Goal: Find specific page/section: Find specific page/section

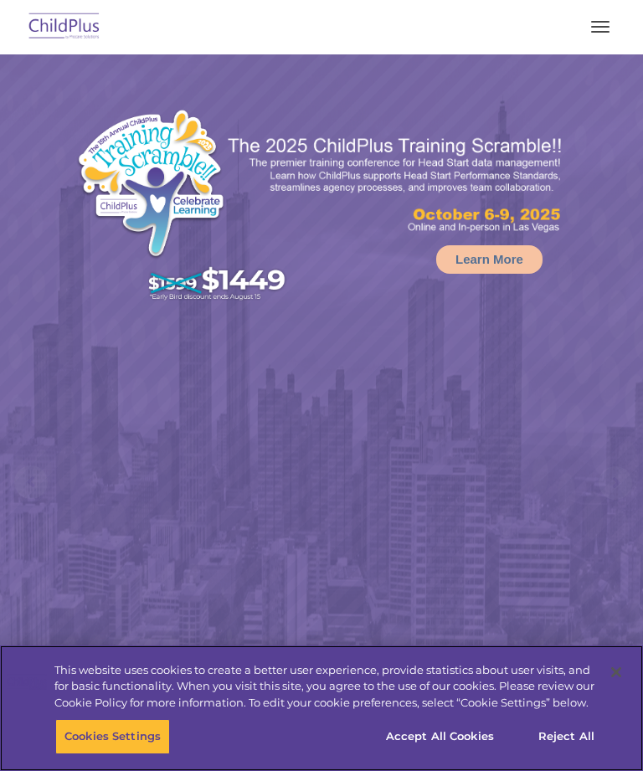
select select "MEDIUM"
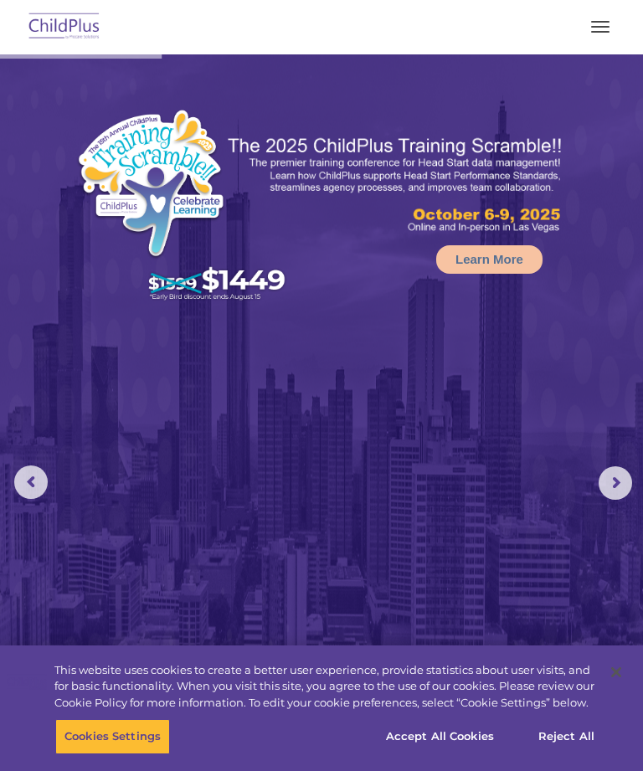
click at [613, 23] on button "button" at bounding box center [599, 26] width 35 height 27
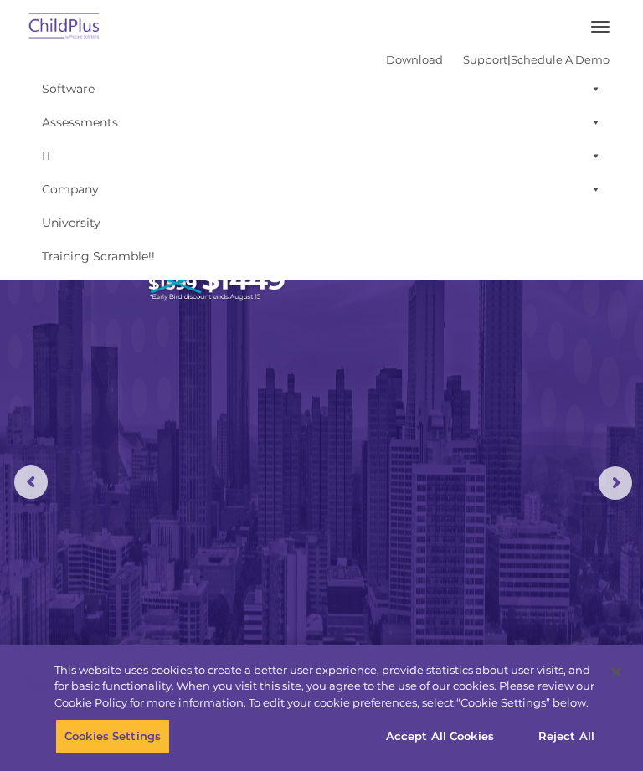
click at [472, 55] on link "Support" at bounding box center [485, 59] width 44 height 13
click at [608, 28] on button "button" at bounding box center [599, 26] width 35 height 27
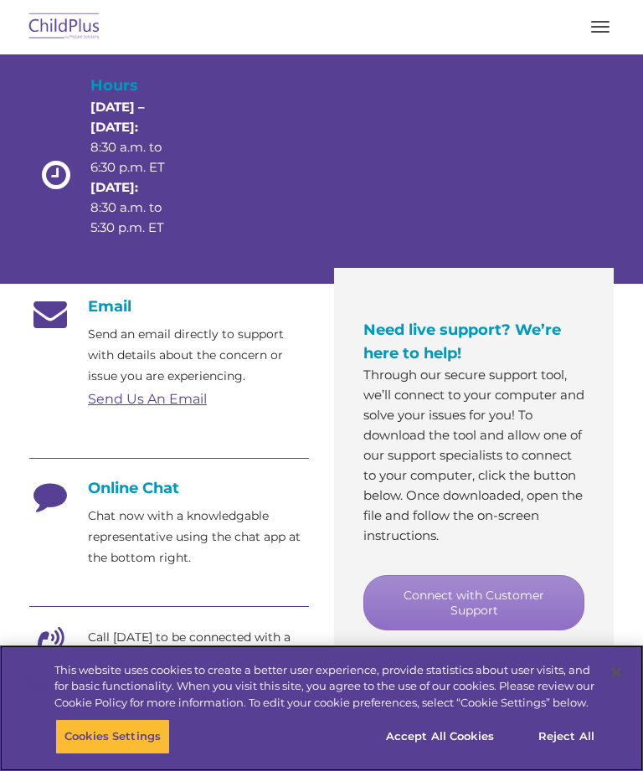
scroll to position [171, 0]
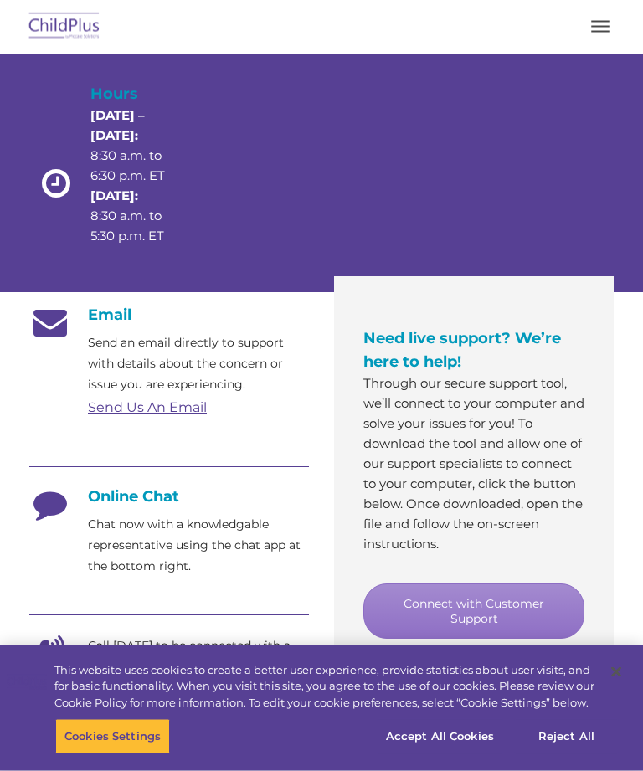
click at [77, 20] on img at bounding box center [64, 27] width 79 height 39
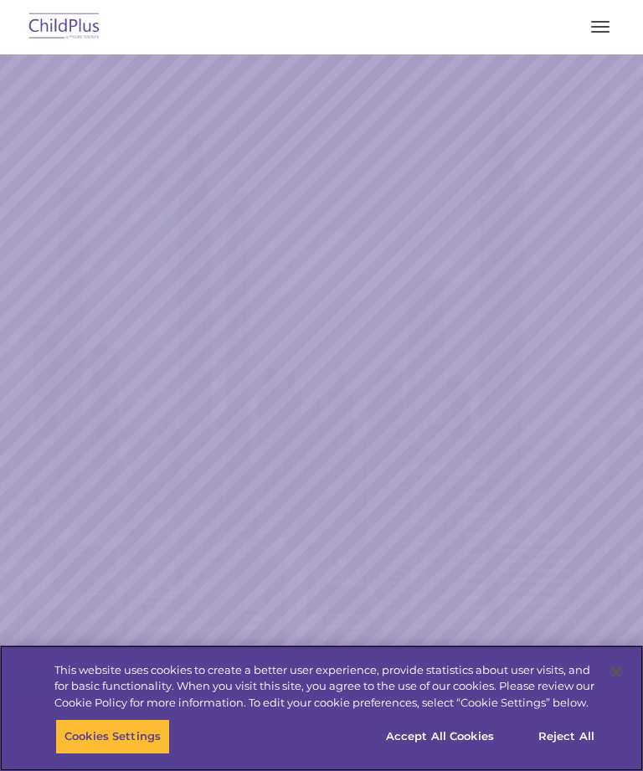
select select "MEDIUM"
